Goal: Find contact information

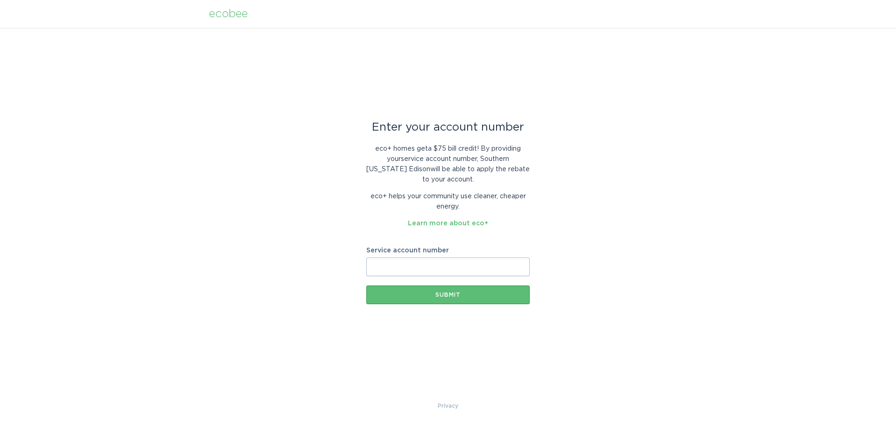
paste input "700424734449"
type input "700424734449"
click at [449, 295] on div "Submit" at bounding box center [448, 295] width 154 height 6
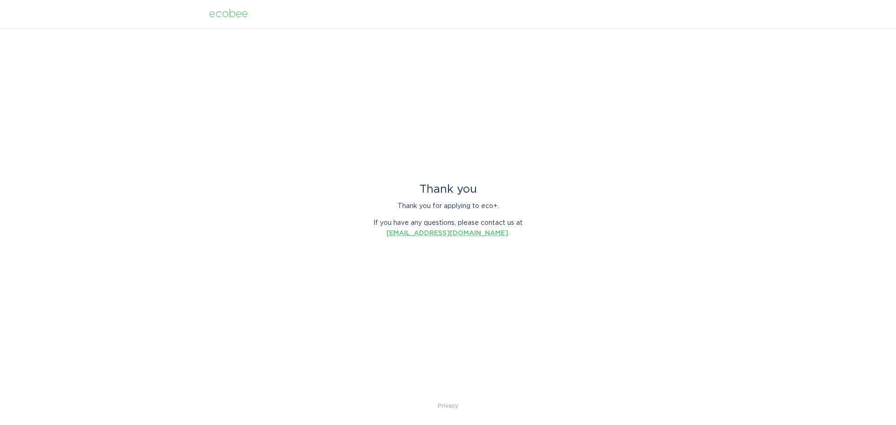
click at [451, 234] on link "energyservices@ecobee.com" at bounding box center [448, 233] width 122 height 7
click at [180, 112] on div "Thank you Thank you for applying to eco+. If you have any questions, please con…" at bounding box center [448, 214] width 896 height 373
drag, startPoint x: 399, startPoint y: 233, endPoint x: 494, endPoint y: 233, distance: 94.8
click at [494, 233] on p "If you have any questions, please contact us at energyservices@ecobee.com ." at bounding box center [447, 228] width 163 height 21
copy link "energyservices@ecobee.com"
